Goal: Ask a question

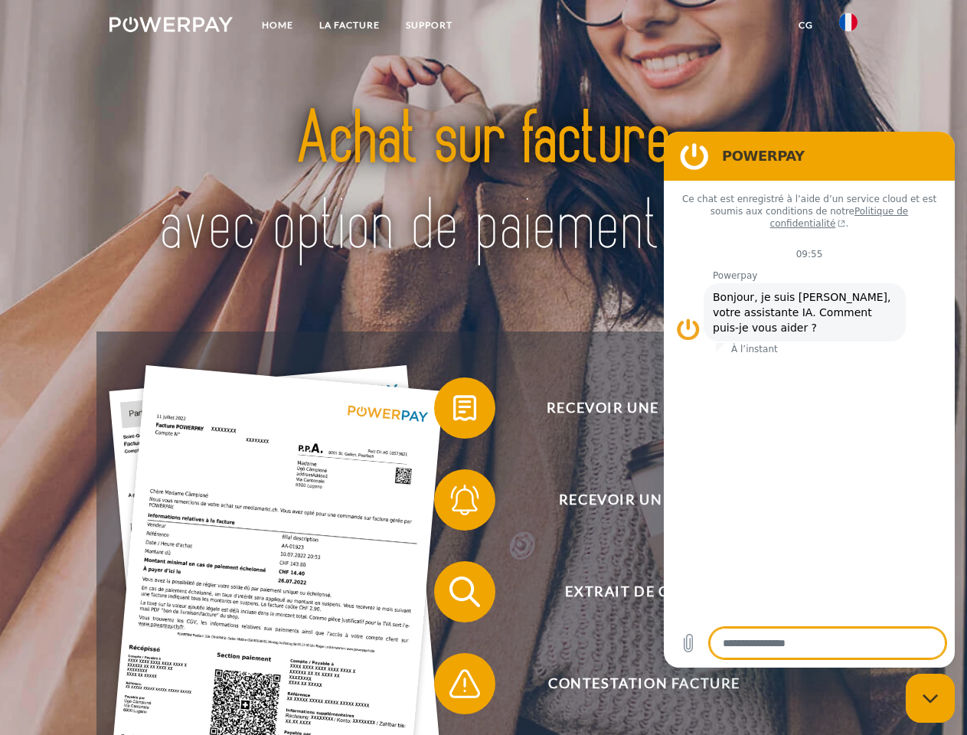
click at [171, 27] on img at bounding box center [170, 24] width 123 height 15
click at [848, 27] on img at bounding box center [848, 22] width 18 height 18
click at [805, 25] on link "CG" at bounding box center [805, 25] width 41 height 28
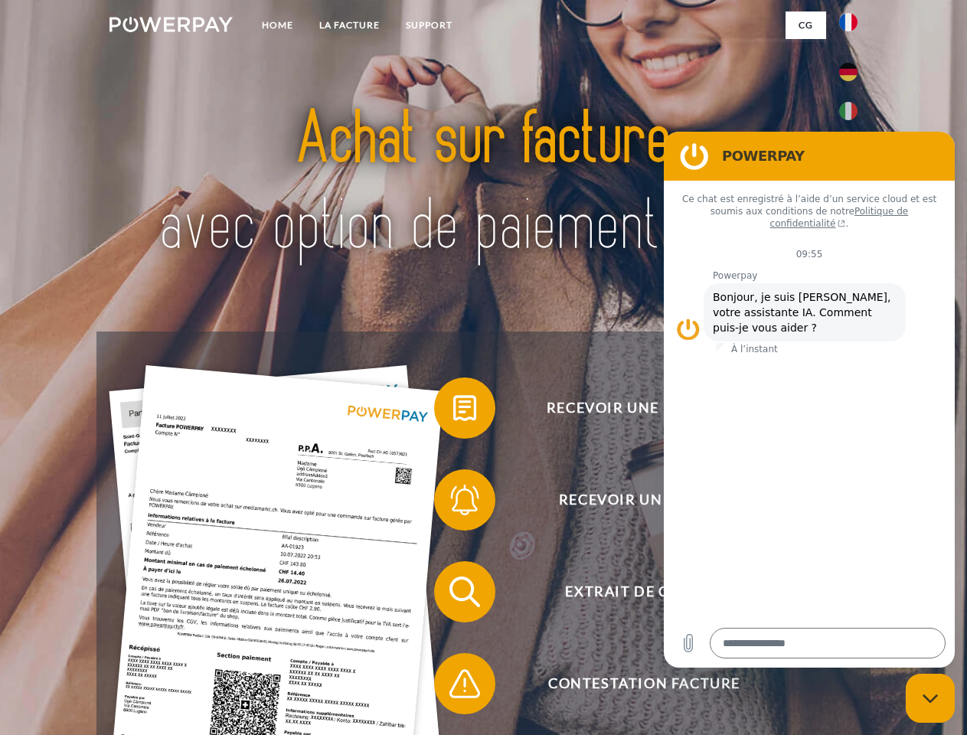
click at [453, 411] on span at bounding box center [441, 408] width 77 height 77
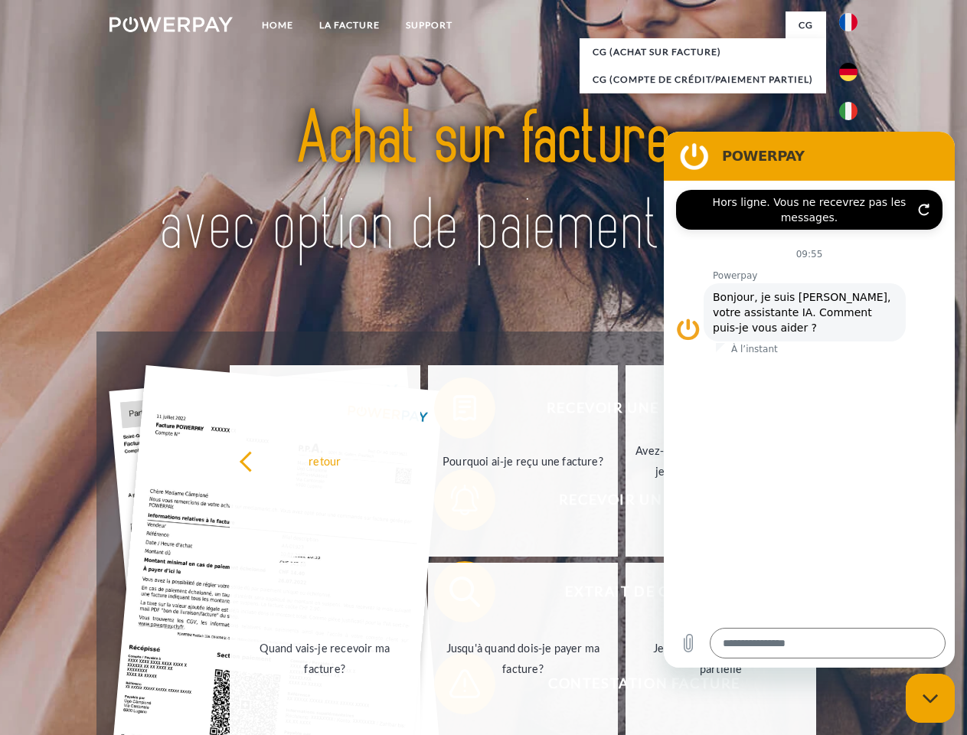
click at [420, 595] on link "Quand vais-je recevoir ma facture?" at bounding box center [325, 657] width 191 height 191
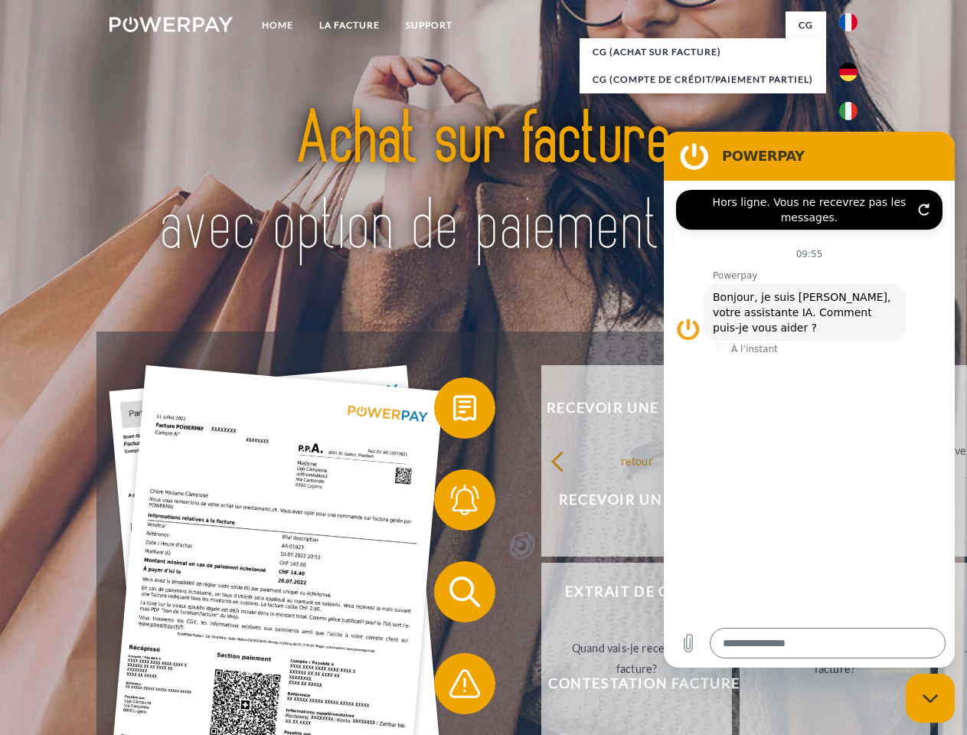
click at [453, 686] on span at bounding box center [441, 683] width 77 height 77
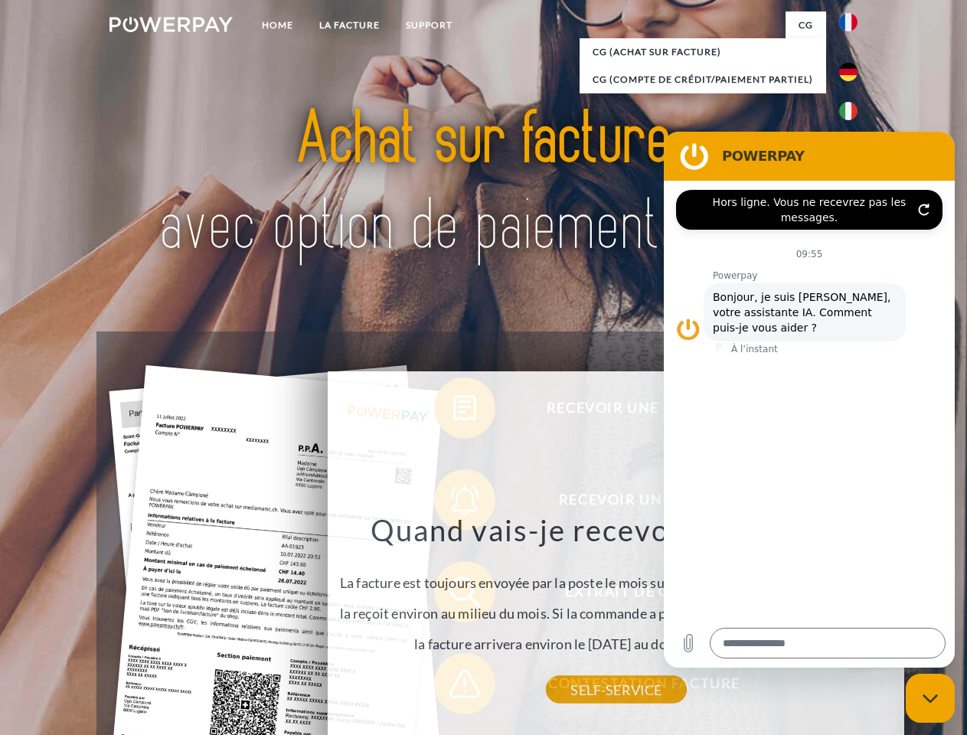
click at [930, 698] on icon "Fermer la fenêtre de messagerie" at bounding box center [930, 698] width 16 height 10
type textarea "*"
